Goal: Information Seeking & Learning: Find specific fact

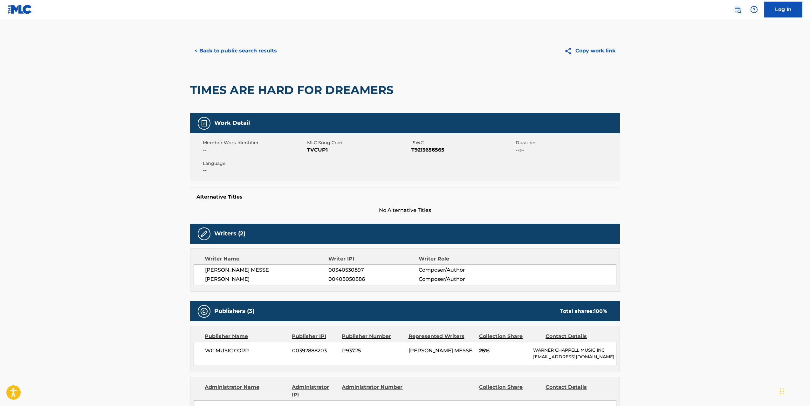
click at [234, 48] on button "< Back to public search results" at bounding box center [235, 51] width 91 height 16
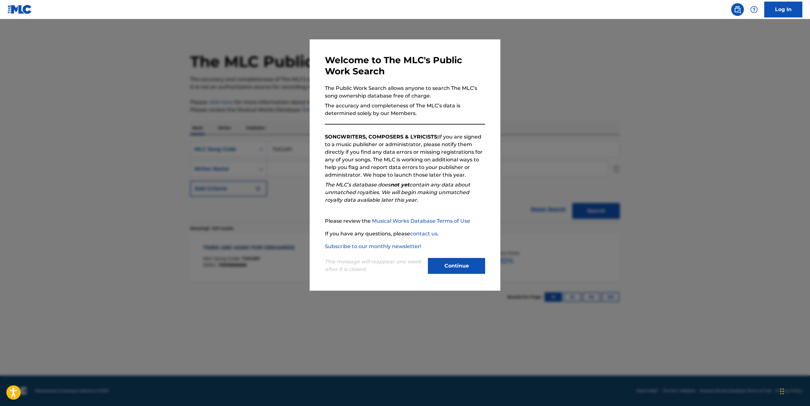
click at [436, 263] on button "Continue" at bounding box center [456, 266] width 57 height 16
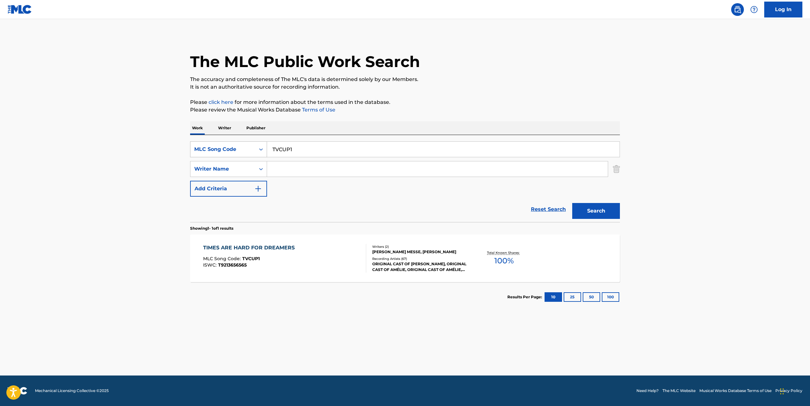
click at [231, 149] on div "MLC Song Code" at bounding box center [222, 150] width 57 height 8
click at [220, 165] on div "Work Title" at bounding box center [228, 165] width 76 height 16
click at [276, 148] on input "Search Form" at bounding box center [443, 149] width 352 height 15
paste input "CHEER"
type input "CHEER"
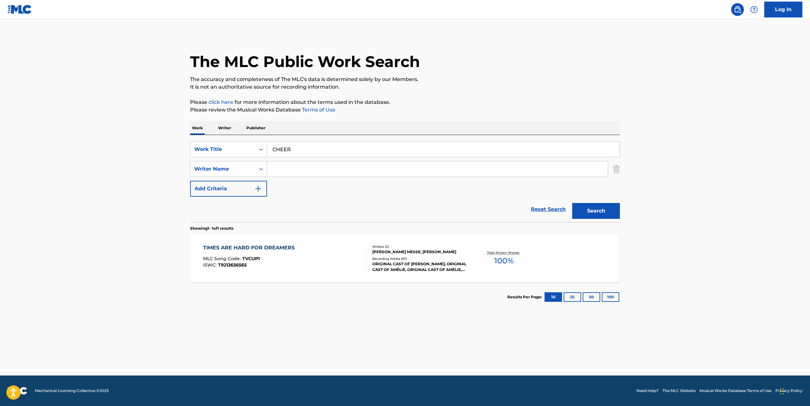
click at [277, 168] on input "Search Form" at bounding box center [437, 168] width 341 height 15
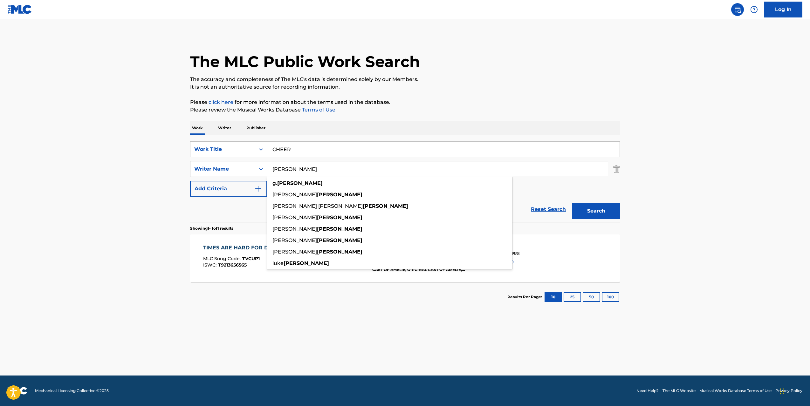
type input "[PERSON_NAME]"
click at [572, 203] on button "Search" at bounding box center [596, 211] width 48 height 16
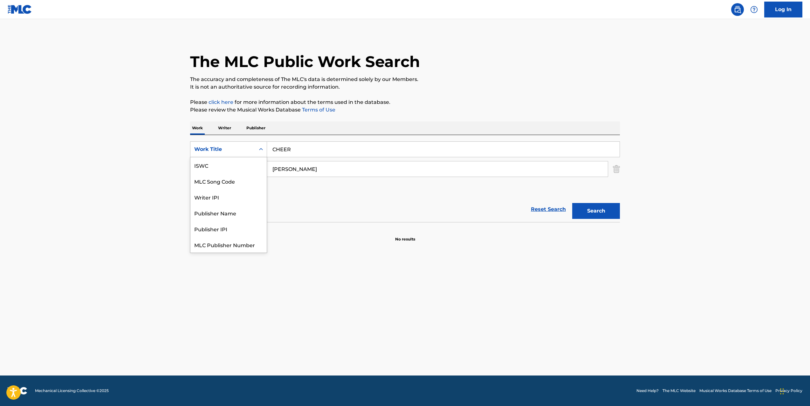
click at [243, 148] on div "Work Title" at bounding box center [222, 150] width 57 height 8
click at [232, 167] on div "MLC Song Code" at bounding box center [228, 165] width 76 height 16
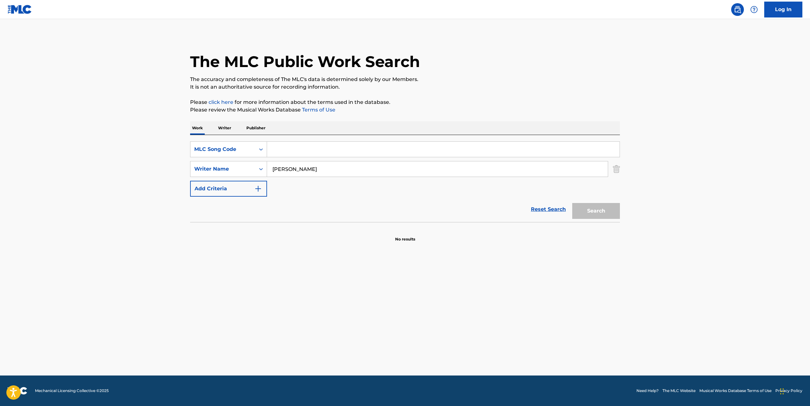
click at [280, 157] on input "Search Form" at bounding box center [443, 149] width 352 height 15
paste input "IC3J1Q"
type input "IC3J1Q"
click at [282, 167] on input "[PERSON_NAME]" at bounding box center [437, 168] width 341 height 15
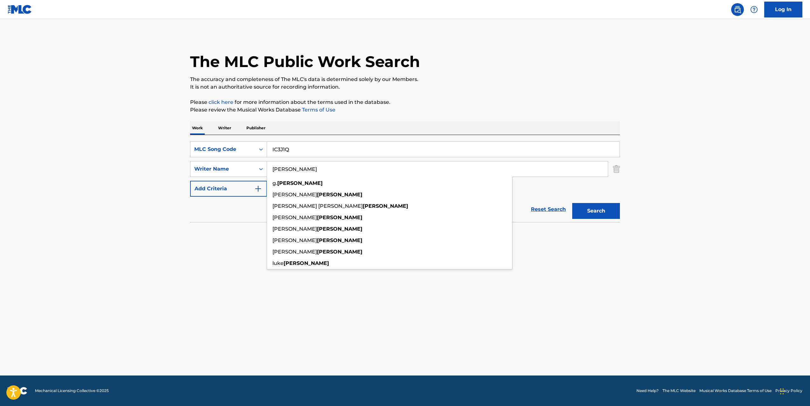
click at [282, 167] on input "[PERSON_NAME]" at bounding box center [437, 168] width 341 height 15
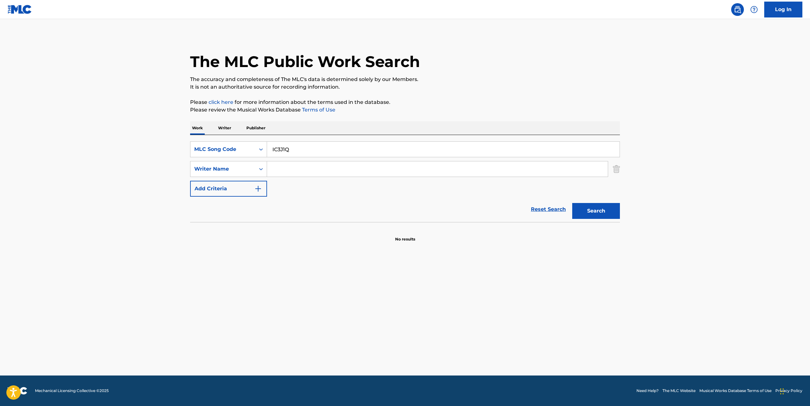
click at [590, 214] on button "Search" at bounding box center [596, 211] width 48 height 16
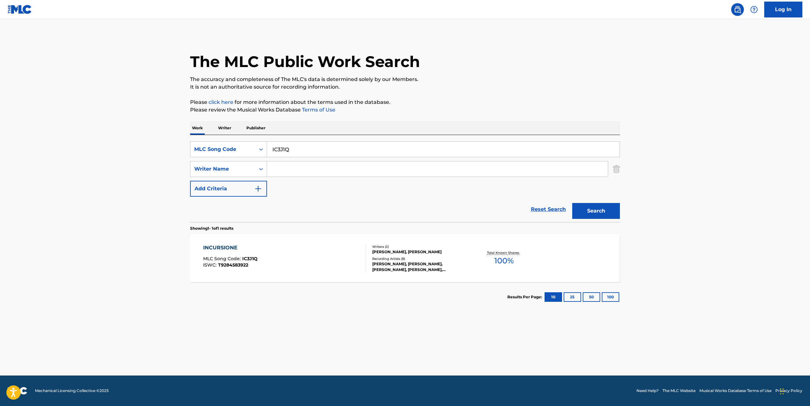
click at [310, 259] on div "INCURSIONE MLC Song Code : IC3J1Q ISWC : T9284583922" at bounding box center [284, 258] width 163 height 29
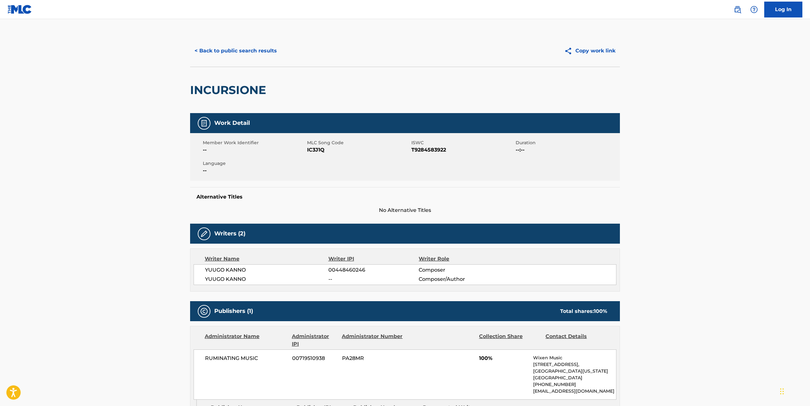
click at [216, 49] on button "< Back to public search results" at bounding box center [235, 51] width 91 height 16
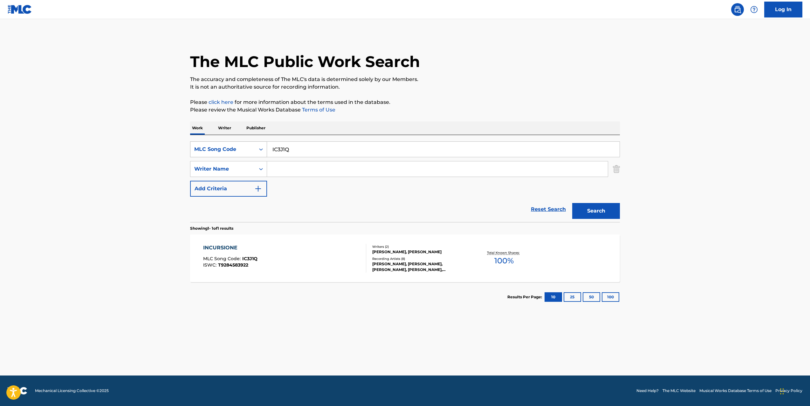
click at [245, 145] on div "MLC Song Code" at bounding box center [222, 149] width 65 height 12
click at [238, 164] on div "Work Title" at bounding box center [228, 165] width 76 height 16
click at [283, 158] on div "SearchWithCriteriaf21789e6-34d0-4a54-a49f-16fcabf5a665 Work Title SearchWithCri…" at bounding box center [405, 168] width 430 height 55
click at [280, 152] on input "Search Form" at bounding box center [443, 149] width 352 height 15
paste input "THE MAD HATTER"
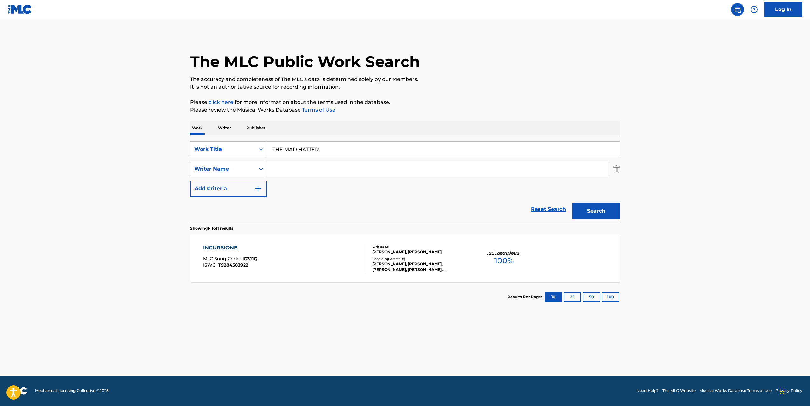
type input "THE MAD HATTER"
click at [281, 169] on input "Search Form" at bounding box center [437, 168] width 341 height 15
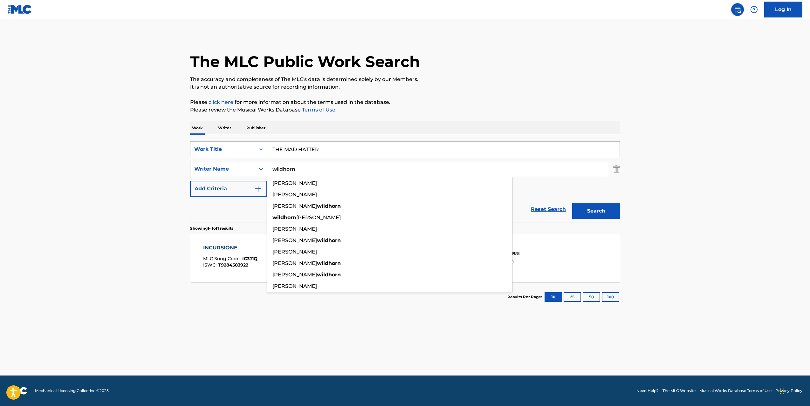
type input "wildhorn"
click at [572, 203] on button "Search" at bounding box center [596, 211] width 48 height 16
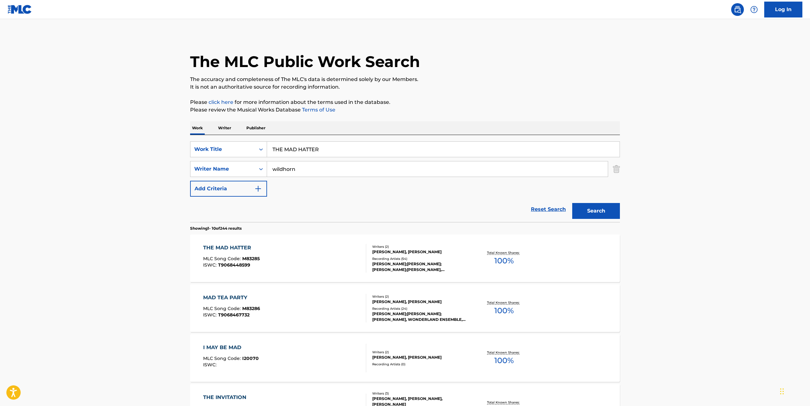
click at [261, 262] on div "THE MAD HATTER MLC Song Code : M83285 ISWC : T9068448599" at bounding box center [284, 258] width 163 height 29
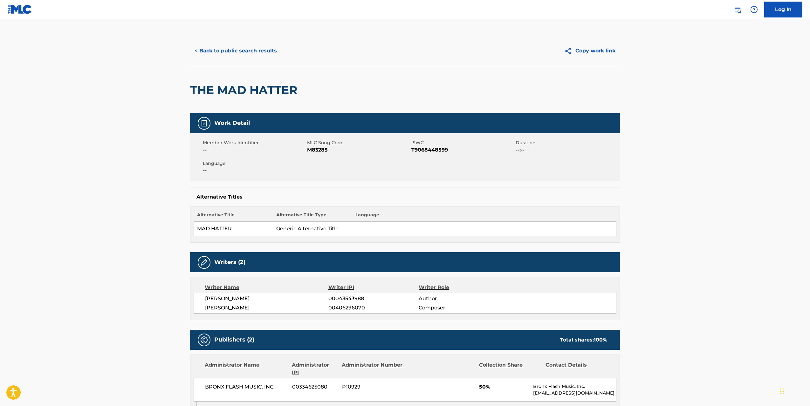
click at [323, 149] on span "M83285" at bounding box center [358, 150] width 103 height 8
copy span "M83285"
click at [415, 150] on span "T9068448599" at bounding box center [462, 150] width 103 height 8
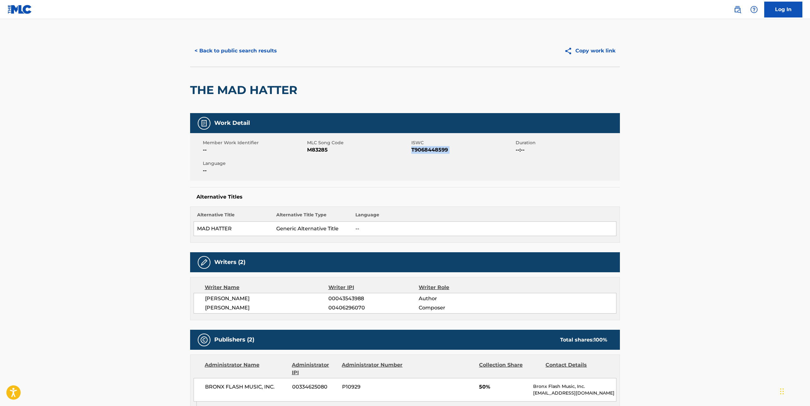
click at [415, 150] on span "T9068448599" at bounding box center [462, 150] width 103 height 8
copy span "T9068448599"
click at [195, 49] on button "< Back to public search results" at bounding box center [235, 51] width 91 height 16
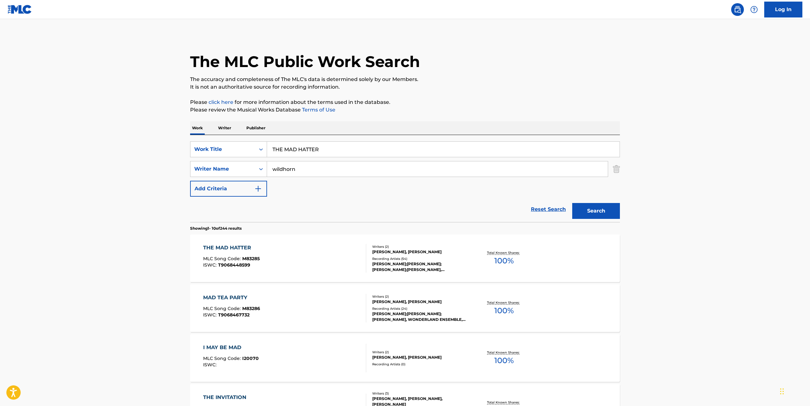
click at [331, 250] on div "THE MAD HATTER MLC Song Code : M83285 ISWC : T9068448599" at bounding box center [284, 258] width 163 height 29
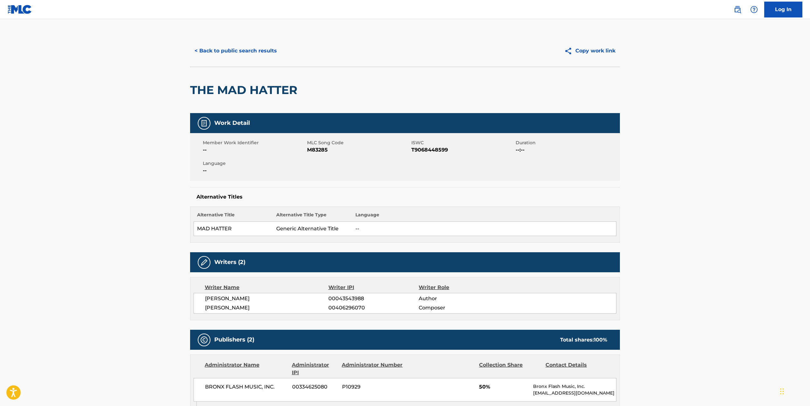
click at [238, 309] on span "[PERSON_NAME]" at bounding box center [266, 308] width 123 height 8
click at [228, 299] on span "[PERSON_NAME]" at bounding box center [266, 299] width 123 height 8
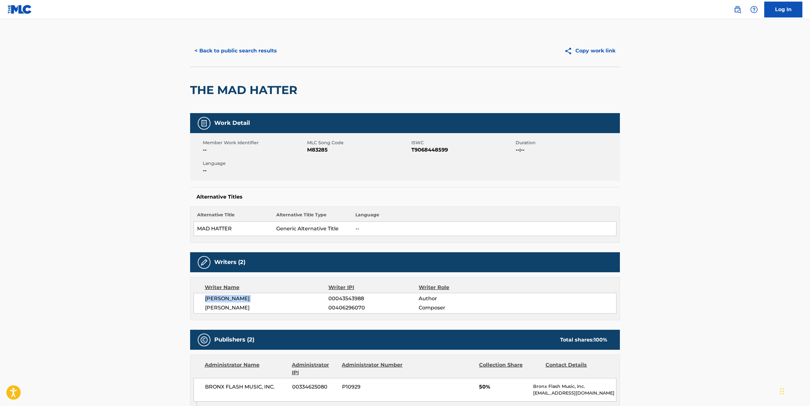
copy div "[PERSON_NAME]"
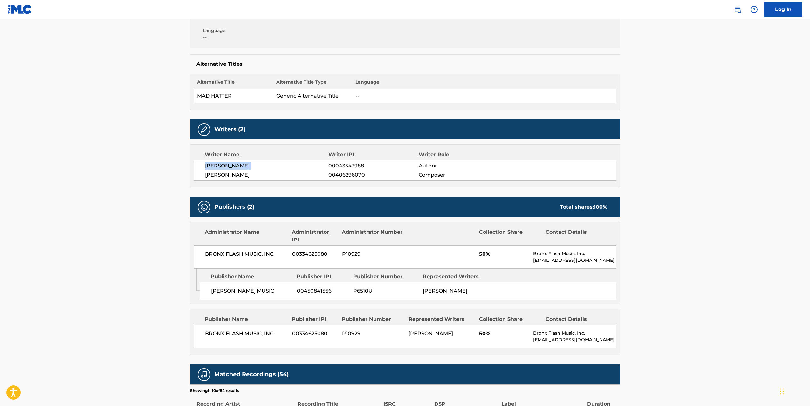
scroll to position [143, 0]
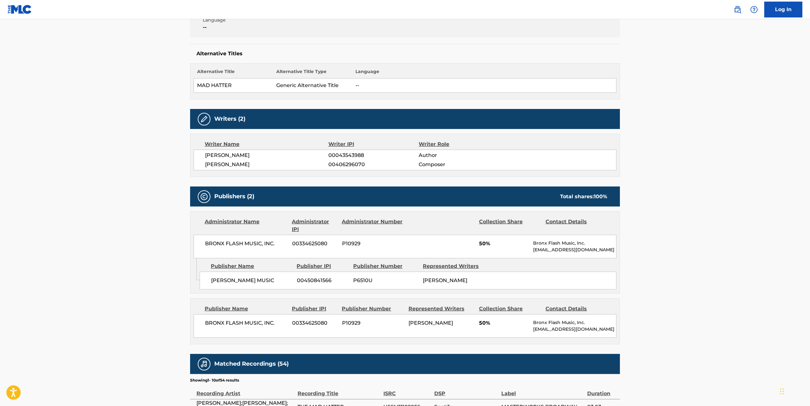
click at [228, 279] on span "[PERSON_NAME] MUSIC" at bounding box center [251, 281] width 81 height 8
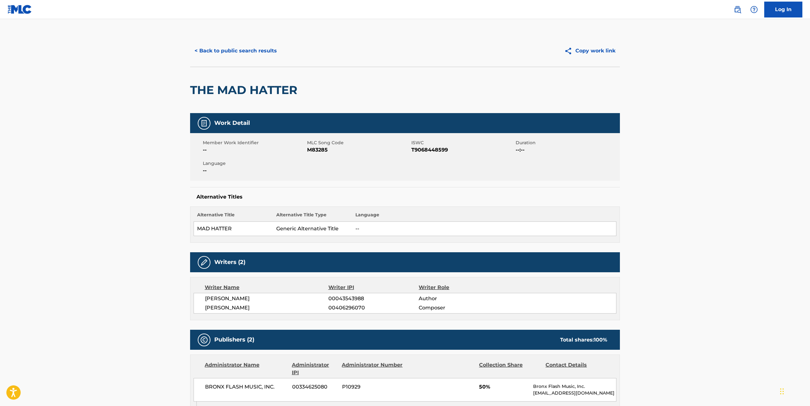
click at [217, 51] on button "< Back to public search results" at bounding box center [235, 51] width 91 height 16
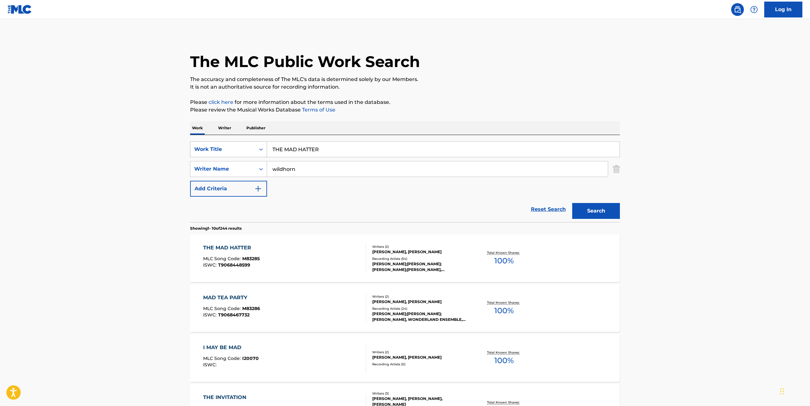
click at [256, 146] on div "Search Form" at bounding box center [260, 149] width 11 height 11
click at [297, 157] on div "SearchWithCriteriaf21789e6-34d0-4a54-a49f-16fcabf5a665 Work Title THE MAD HATTE…" at bounding box center [405, 168] width 430 height 55
click at [295, 153] on input "THE MAD HATTER" at bounding box center [443, 149] width 352 height 15
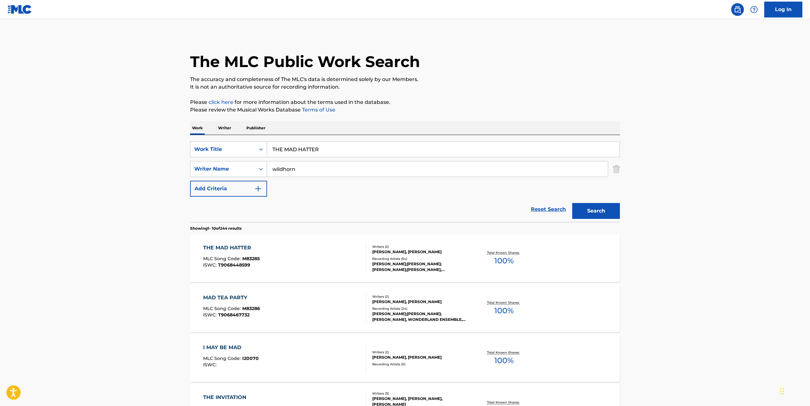
click at [295, 153] on input "THE MAD HATTER" at bounding box center [443, 149] width 352 height 15
paste input "PAPER MAN"
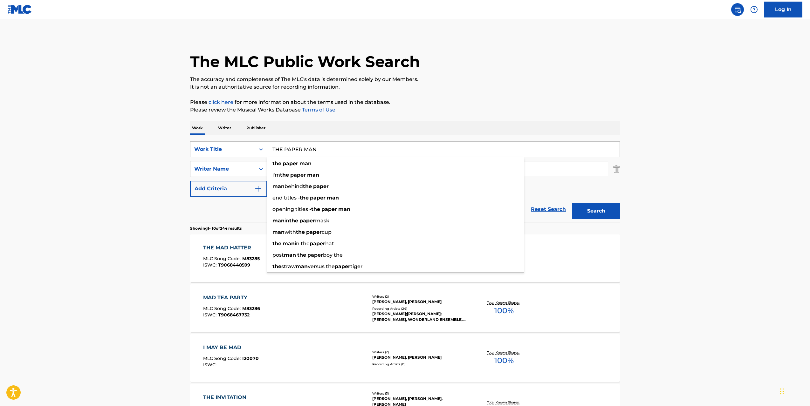
type input "THE PAPER MAN"
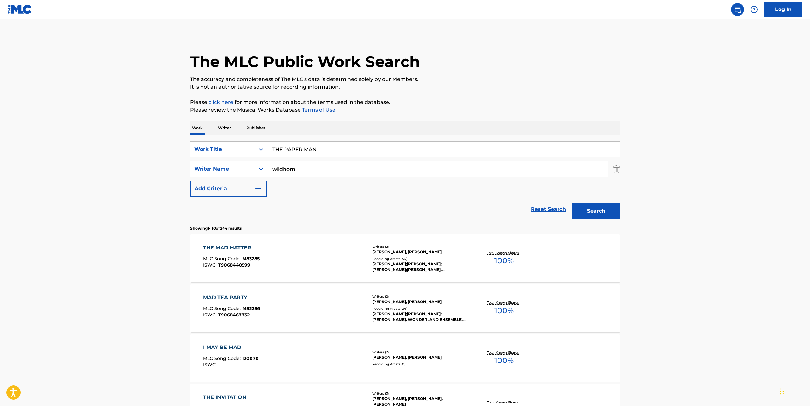
click at [147, 151] on main "The MLC Public Work Search The accuracy and completeness of The MLC's data is d…" at bounding box center [405, 393] width 810 height 748
click at [335, 171] on input "wildhorn" at bounding box center [437, 168] width 341 height 15
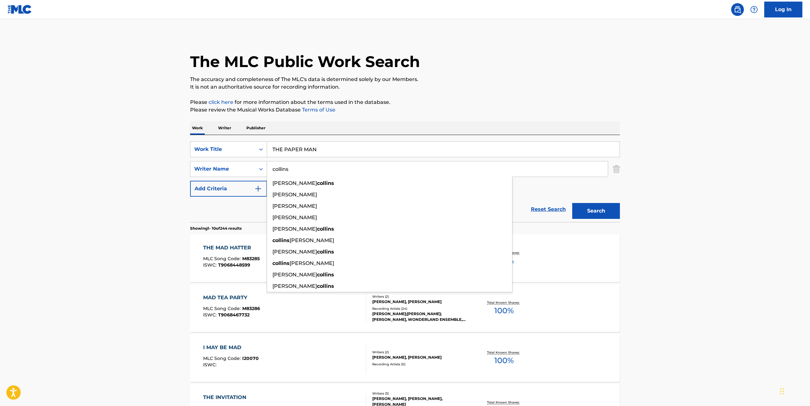
type input "collins"
click at [572, 203] on button "Search" at bounding box center [596, 211] width 48 height 16
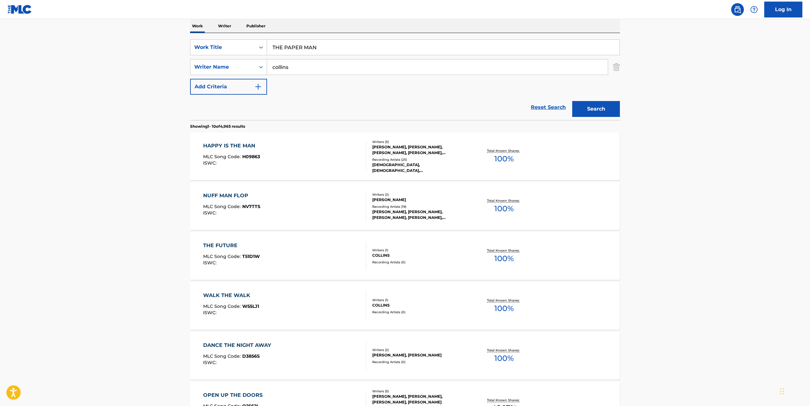
scroll to position [104, 0]
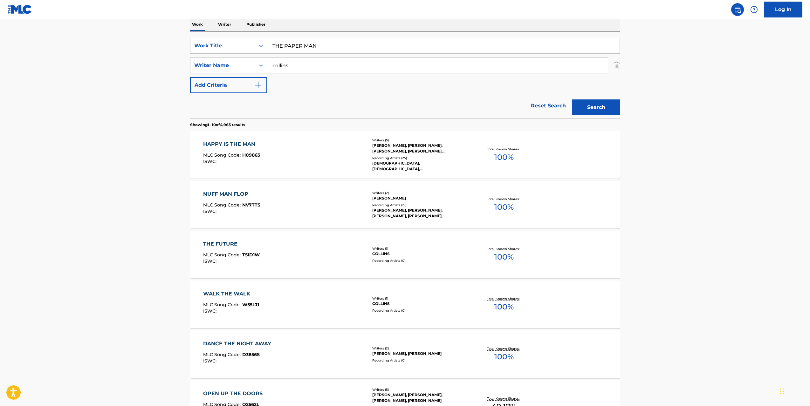
click at [361, 264] on div at bounding box center [363, 254] width 5 height 29
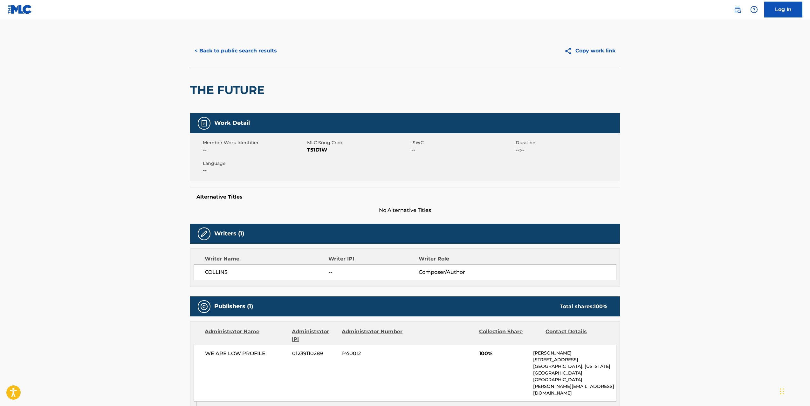
click at [242, 53] on button "< Back to public search results" at bounding box center [235, 51] width 91 height 16
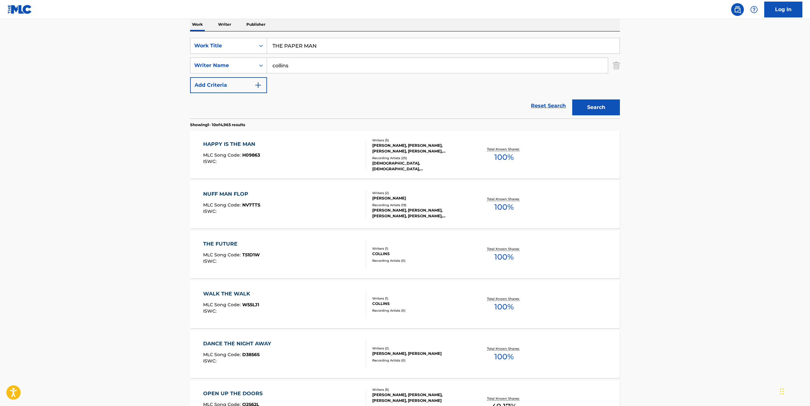
click at [307, 35] on div "SearchWithCriteriaf21789e6-34d0-4a54-a49f-16fcabf5a665 Work Title THE PAPER MAN…" at bounding box center [405, 74] width 430 height 87
click at [295, 44] on input "THE PAPER MAN" at bounding box center [443, 45] width 352 height 15
paste input "PARIS SKETCHES"
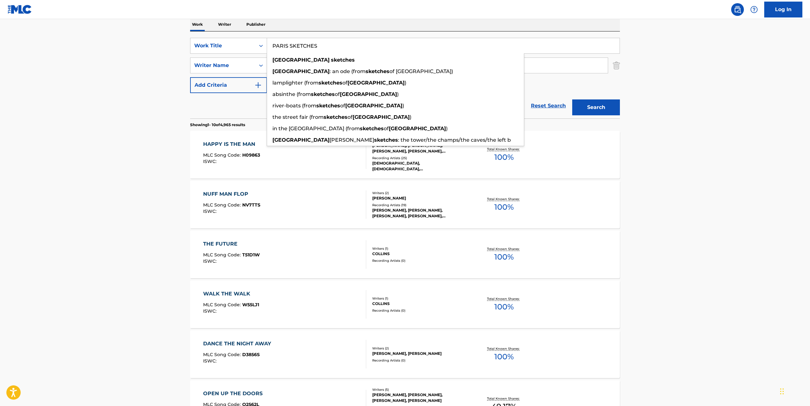
type input "PARIS SKETCHES"
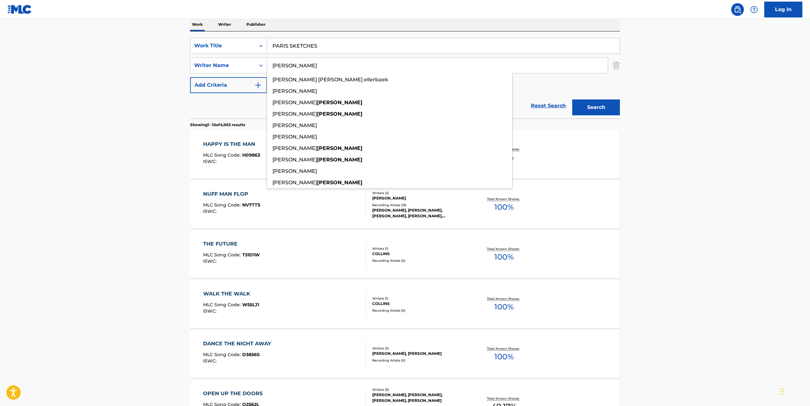
type input "[PERSON_NAME]"
click at [572, 99] on button "Search" at bounding box center [596, 107] width 48 height 16
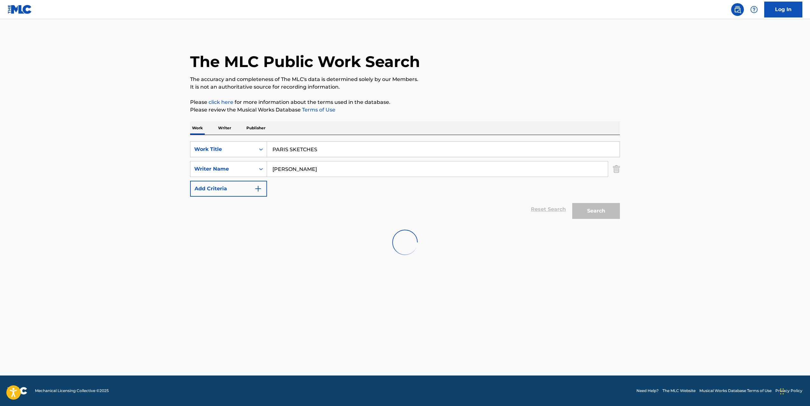
scroll to position [0, 0]
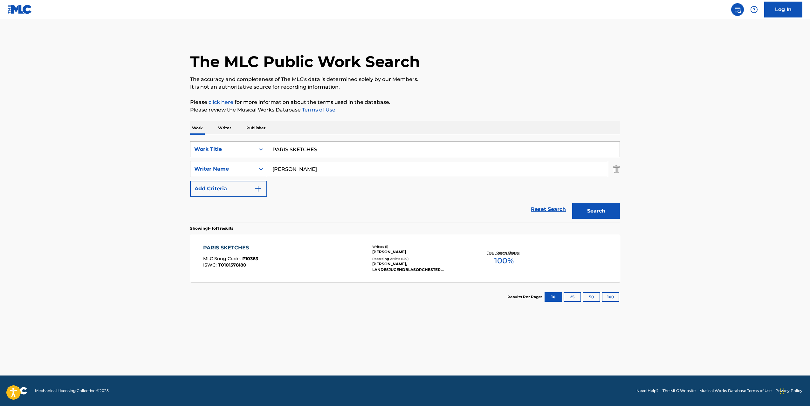
click at [257, 256] on div "PARIS SKETCHES MLC Song Code : P10363 ISWC : T0101578180" at bounding box center [284, 258] width 163 height 29
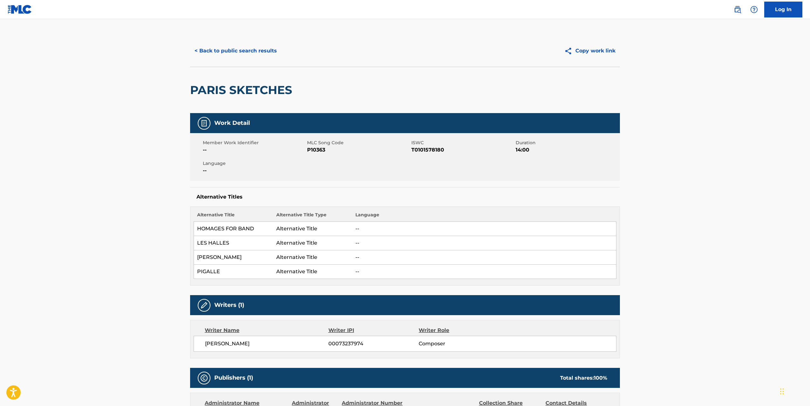
click at [312, 147] on span "P10363" at bounding box center [358, 150] width 103 height 8
copy span "P10363"
click at [419, 152] on span "T0101578180" at bounding box center [462, 150] width 103 height 8
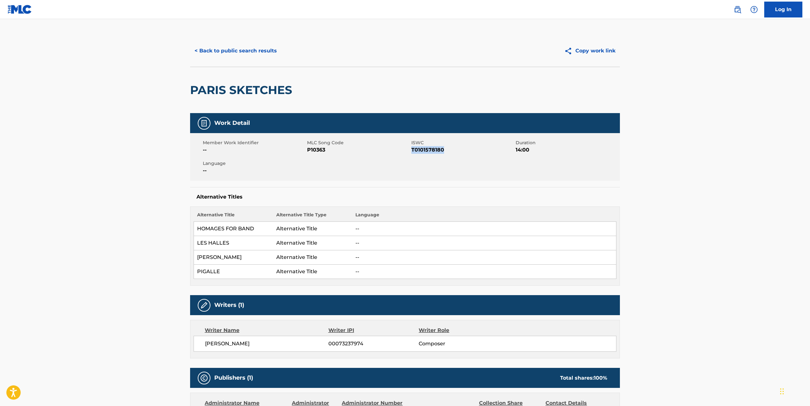
copy span "T0101578180"
click at [234, 55] on button "< Back to public search results" at bounding box center [235, 51] width 91 height 16
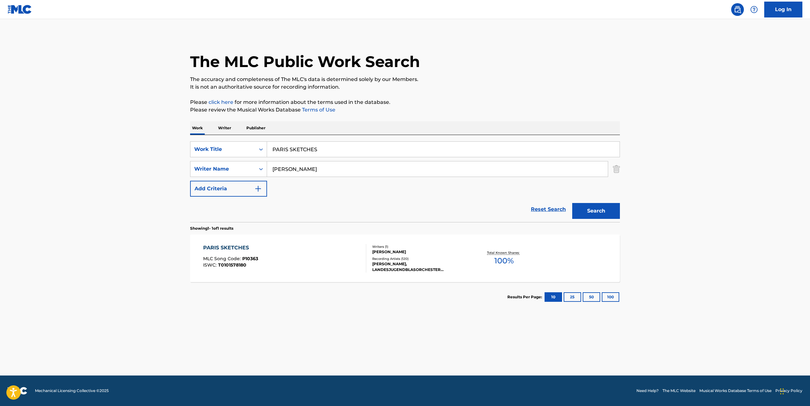
click at [280, 147] on input "PARIS SKETCHES" at bounding box center [443, 149] width 352 height 15
paste input "LITTLE GIRL GONE"
type input "LITTLE GIRL GONE"
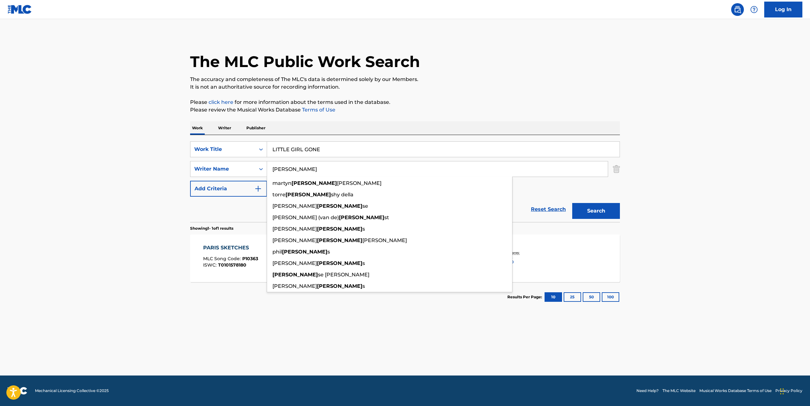
click at [317, 168] on input "[PERSON_NAME]" at bounding box center [437, 168] width 341 height 15
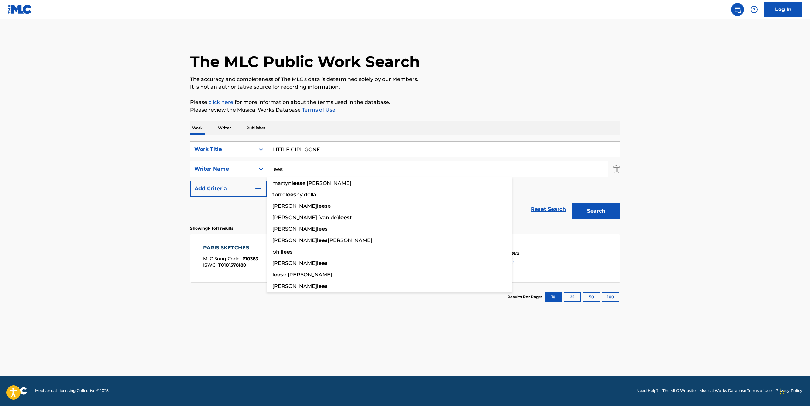
type input "lees"
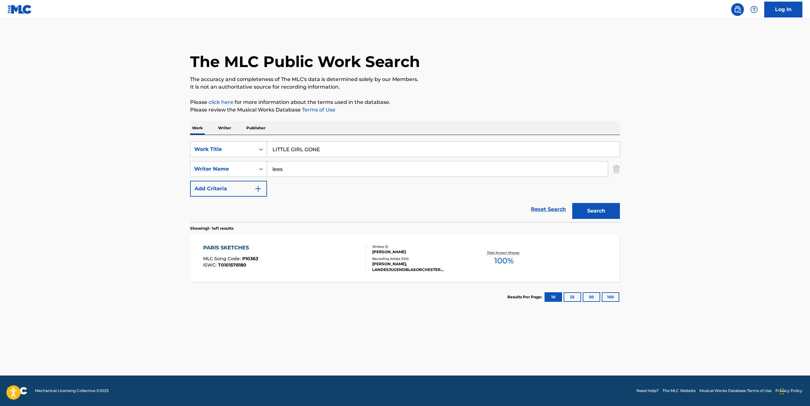
click at [585, 212] on button "Search" at bounding box center [596, 211] width 48 height 16
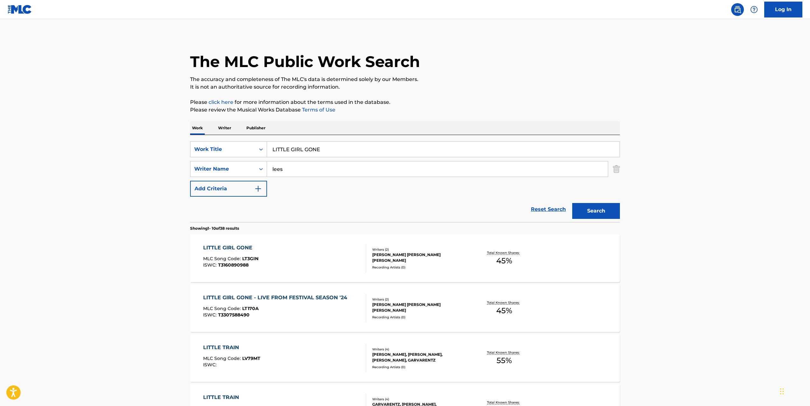
click at [297, 253] on div "LITTLE GIRL GONE MLC Song Code : LT3GIN ISWC : T3160890988" at bounding box center [284, 258] width 163 height 29
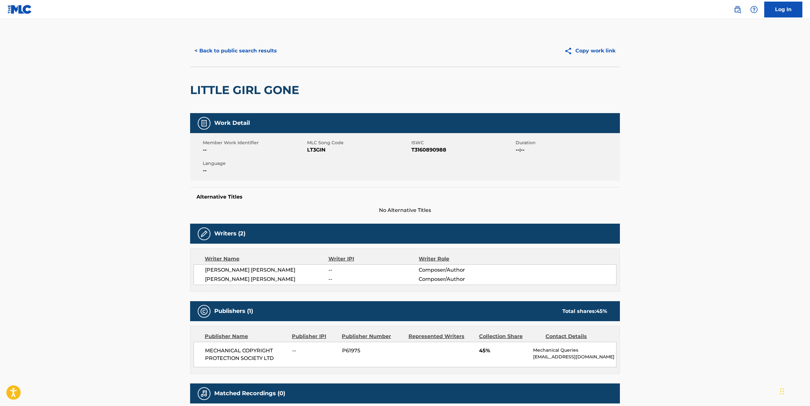
scroll to position [36, 0]
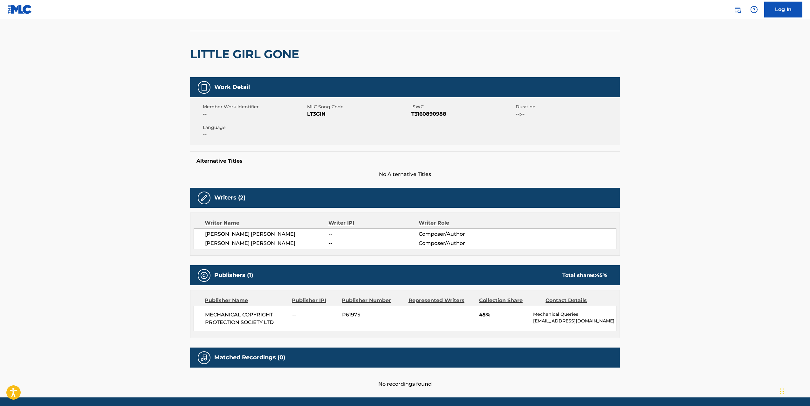
click at [315, 114] on span "LT3GIN" at bounding box center [358, 114] width 103 height 8
copy span "LT3GIN"
click at [417, 113] on span "T3160890988" at bounding box center [462, 114] width 103 height 8
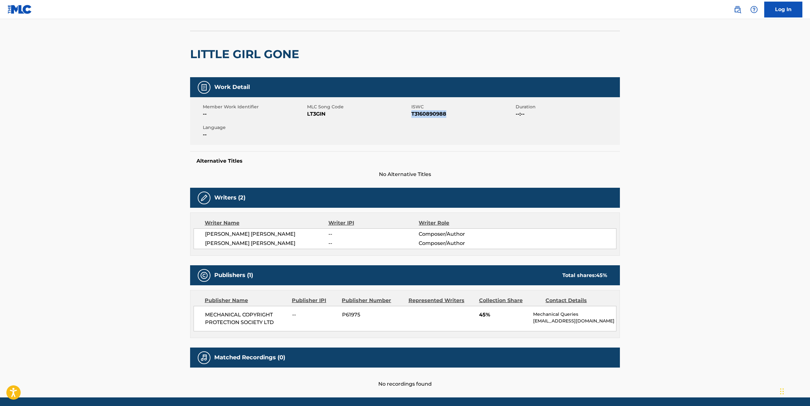
copy span "T3160890988"
